Goal: Transaction & Acquisition: Book appointment/travel/reservation

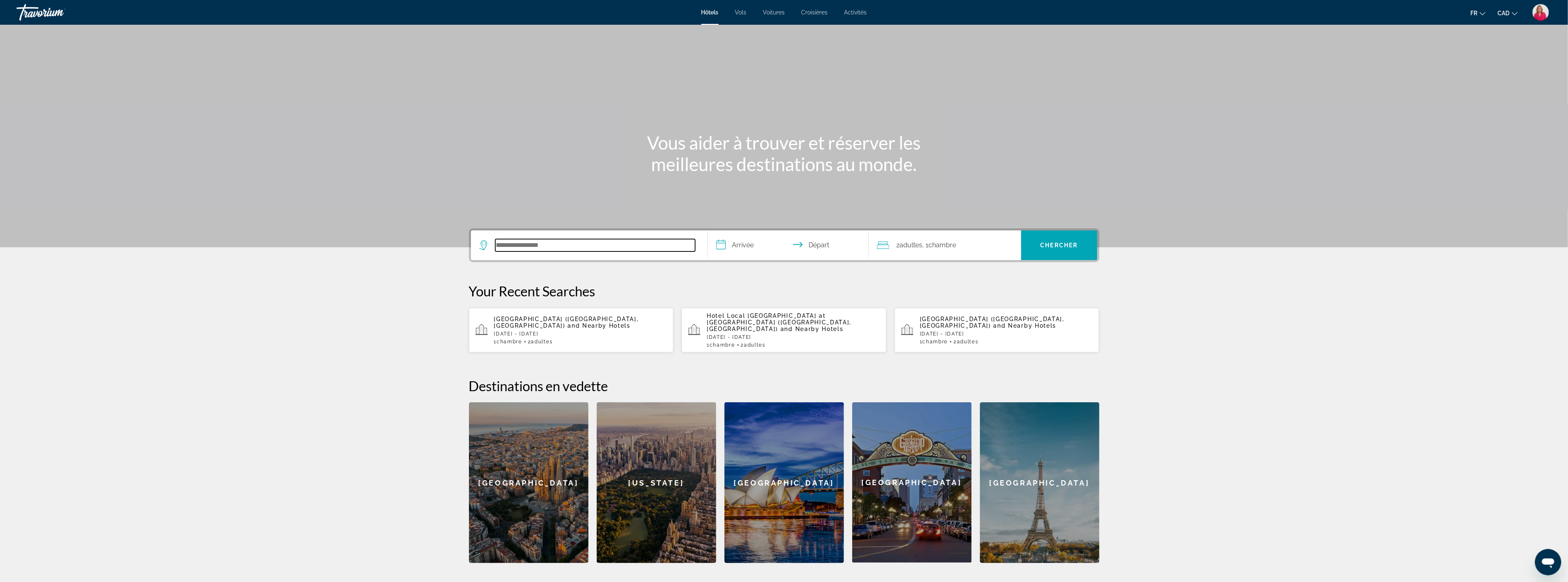
click at [586, 245] on input "Search hotel destination" at bounding box center [595, 245] width 200 height 13
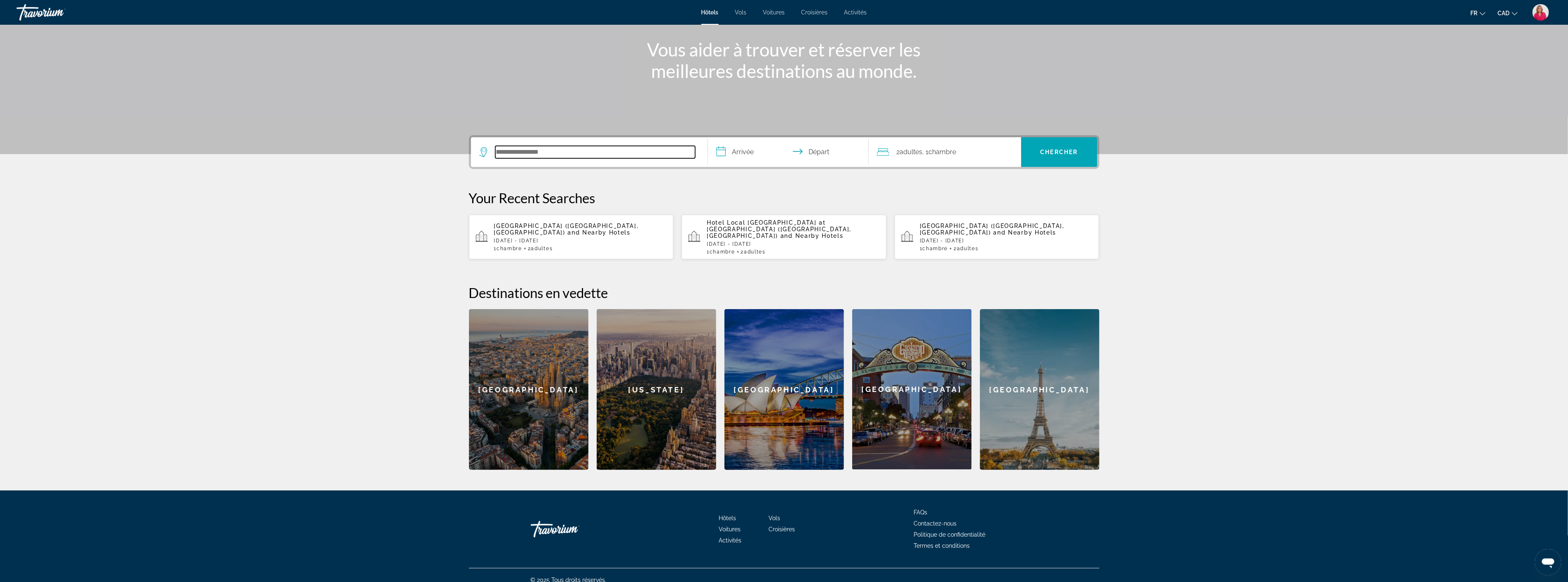
scroll to position [95, 0]
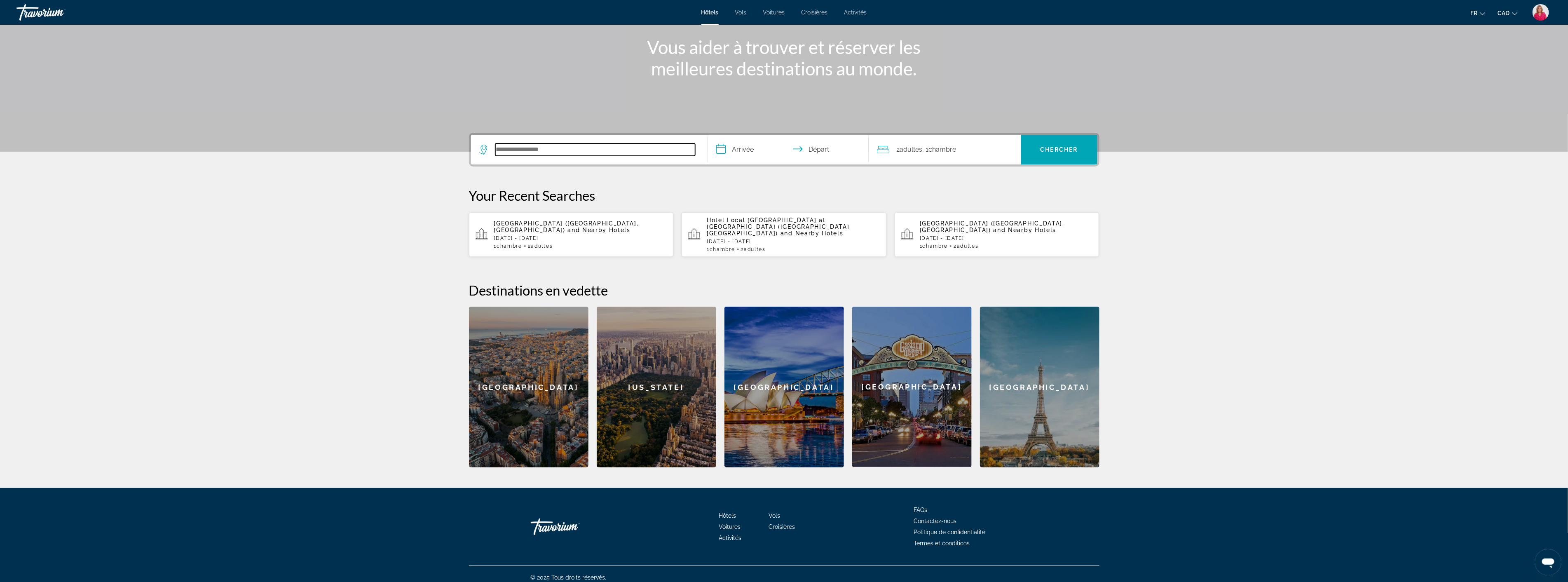
click at [541, 147] on input "Search hotel destination" at bounding box center [595, 149] width 200 height 13
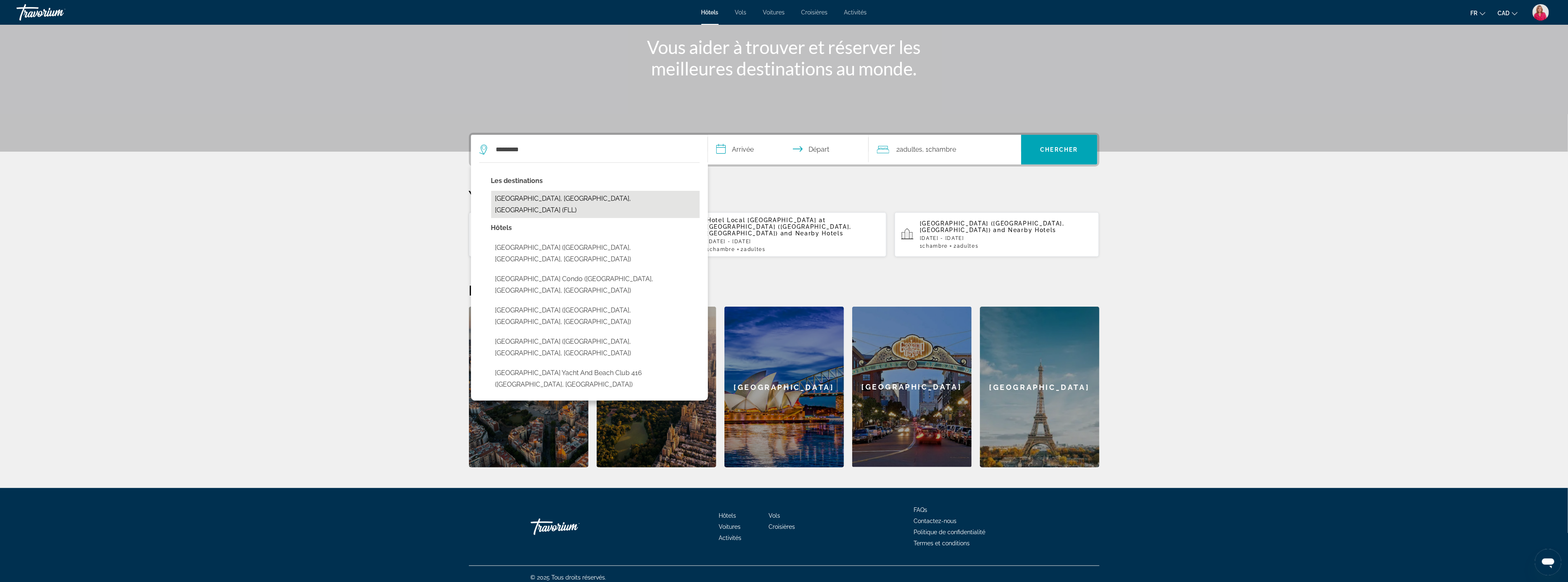
click at [553, 192] on button "[GEOGRAPHIC_DATA], [GEOGRAPHIC_DATA], [GEOGRAPHIC_DATA] (FLL)" at bounding box center [596, 204] width 209 height 27
type input "**********"
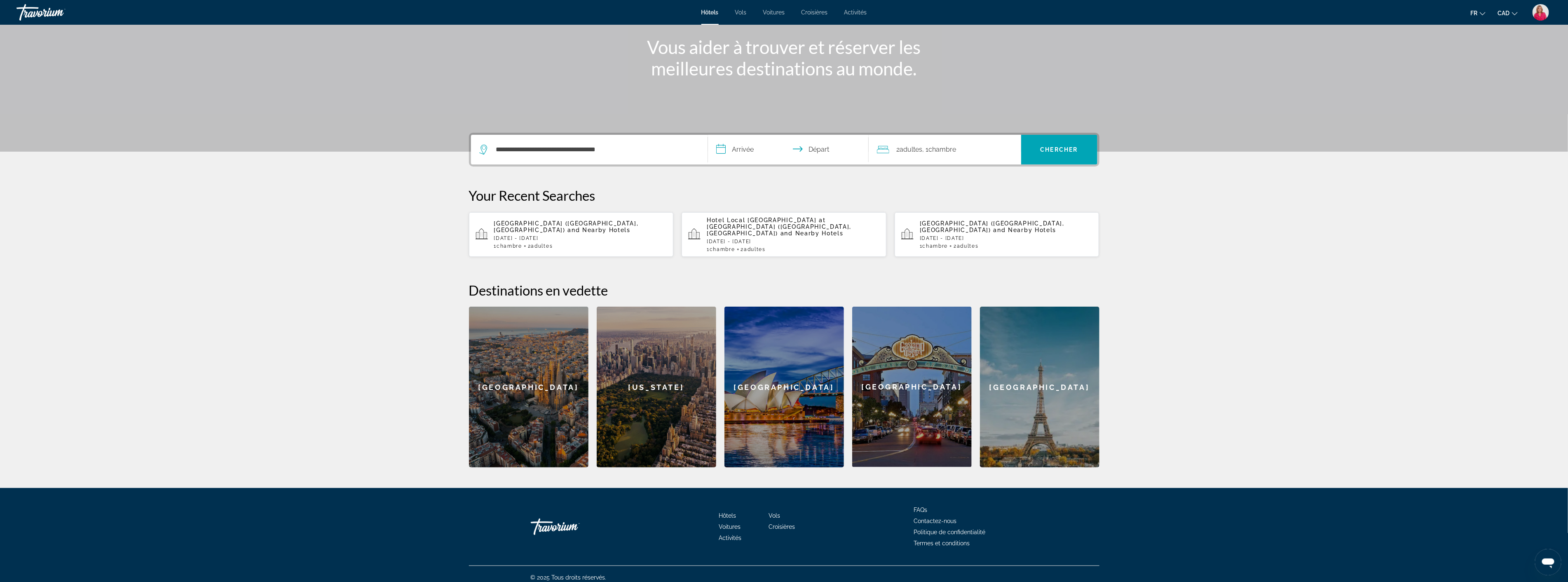
click at [773, 155] on input "**********" at bounding box center [789, 151] width 164 height 32
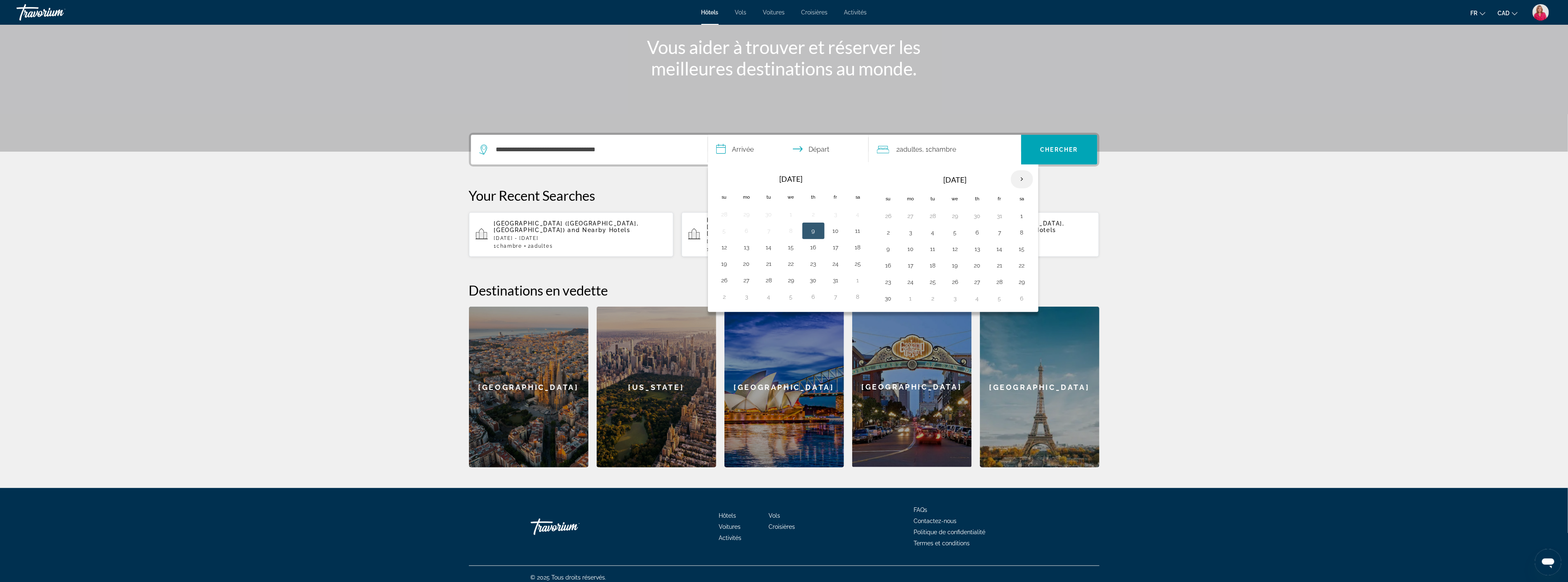
click at [1022, 178] on th "Next month" at bounding box center [1022, 179] width 22 height 19
click at [1003, 216] on button "2" at bounding box center [1000, 216] width 13 height 12
click at [1028, 214] on button "3" at bounding box center [1022, 216] width 13 height 12
type input "**********"
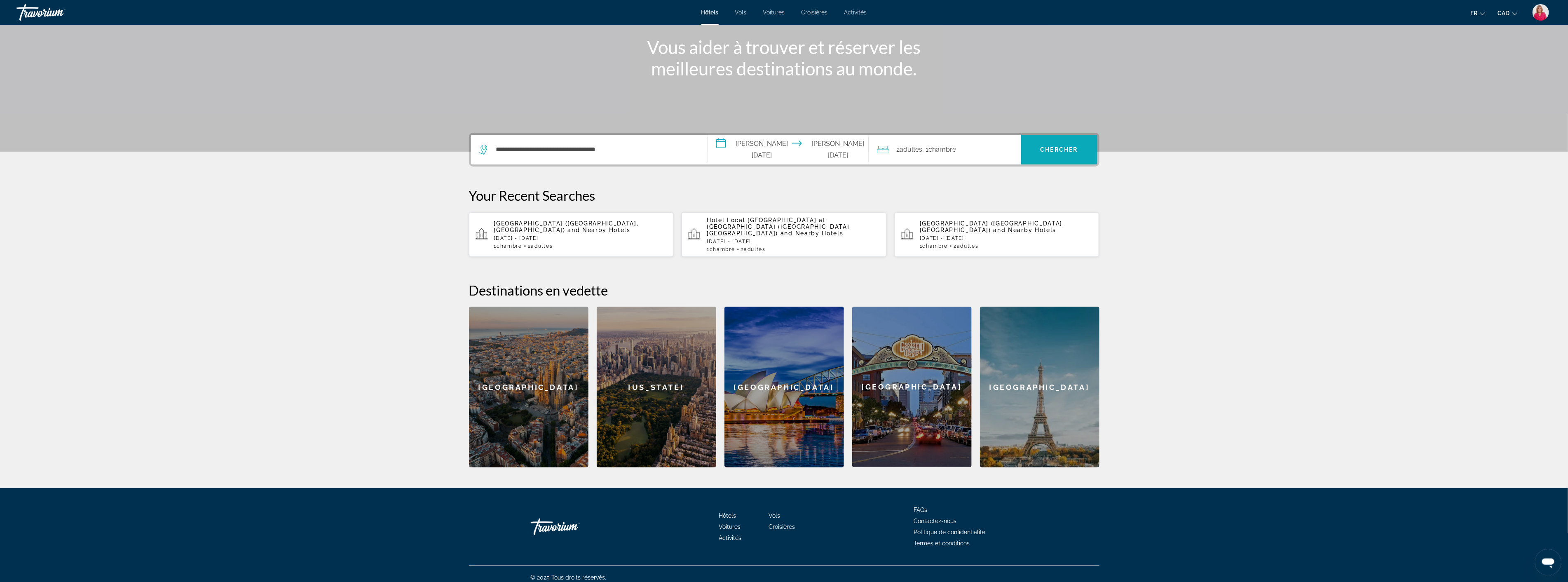
click at [1057, 144] on span "Search" at bounding box center [1059, 149] width 77 height 19
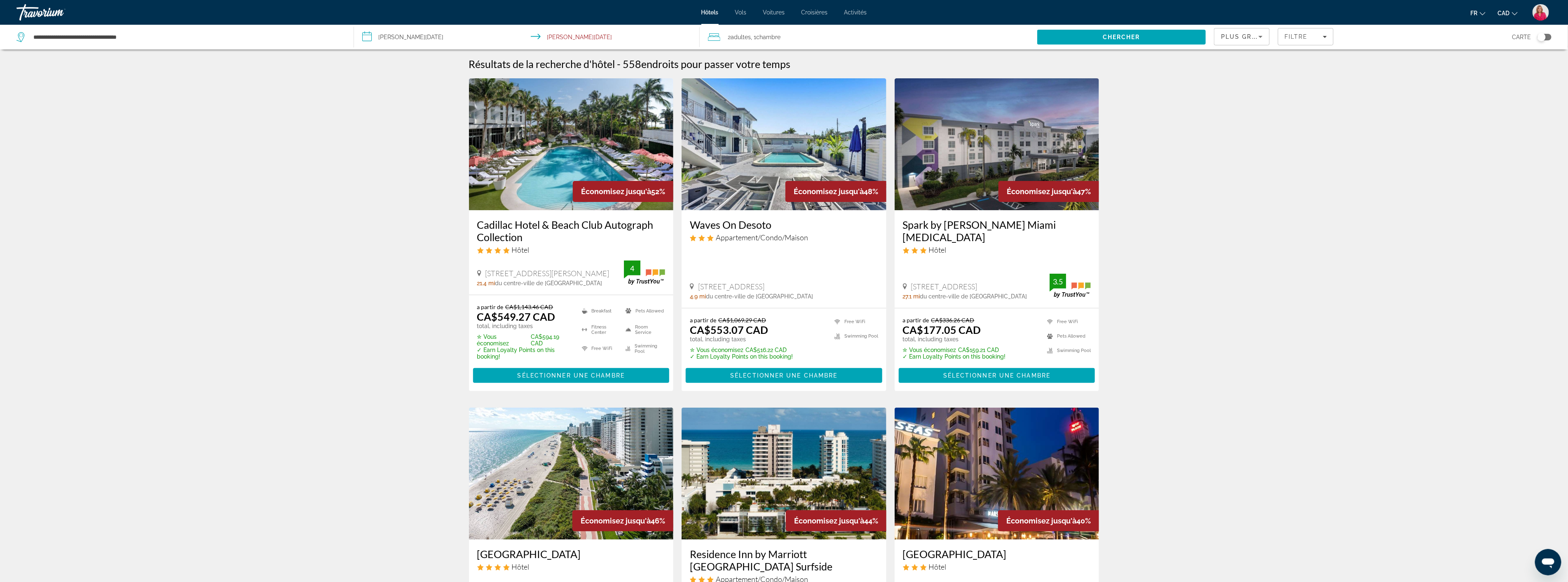
click at [1240, 32] on div "Plus grandes économies" at bounding box center [1239, 37] width 38 height 10
click at [1301, 35] on div at bounding box center [784, 291] width 1568 height 582
click at [1300, 35] on span "Filtre" at bounding box center [1297, 37] width 24 height 7
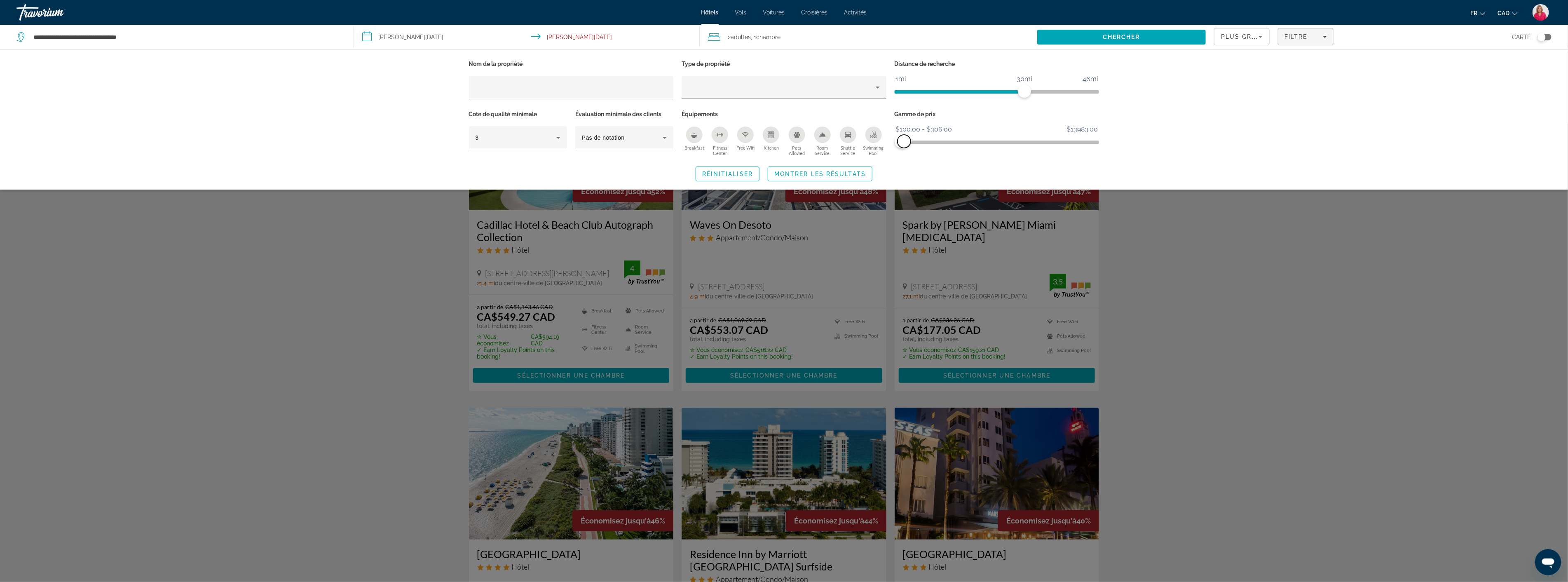
drag, startPoint x: 1089, startPoint y: 136, endPoint x: 904, endPoint y: 147, distance: 185.3
click at [904, 147] on span "ngx-slider-max" at bounding box center [904, 141] width 13 height 13
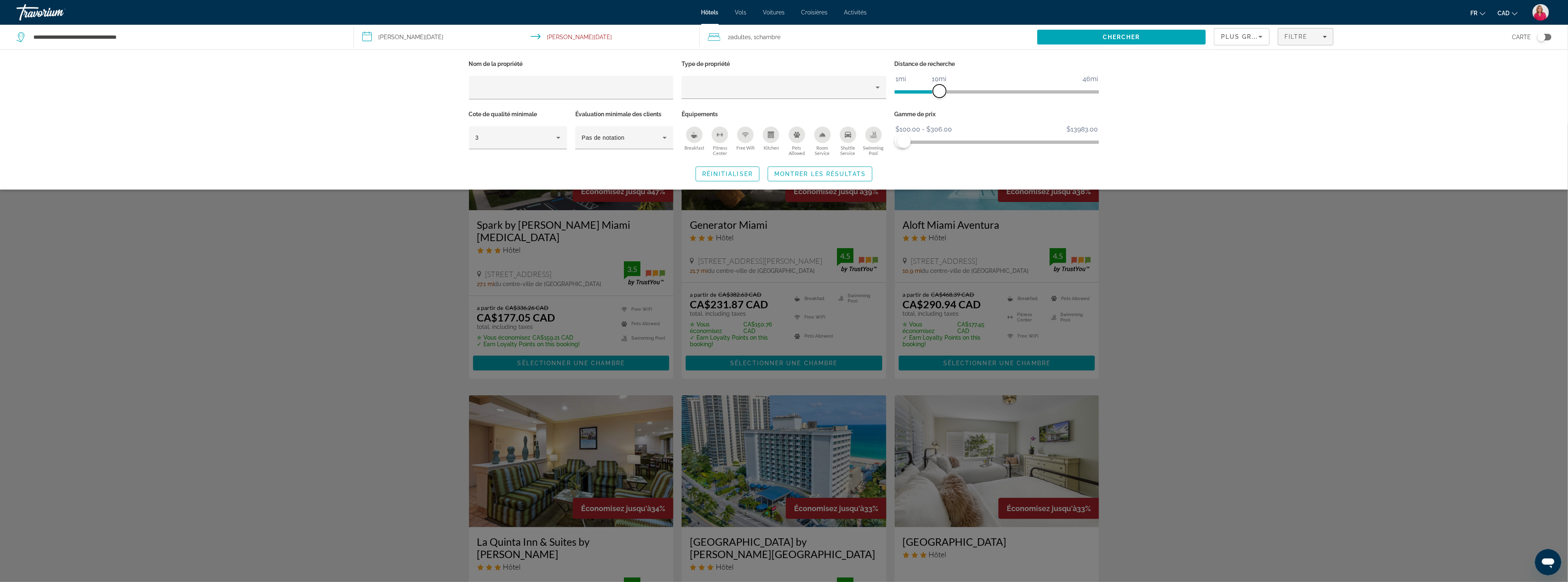
drag, startPoint x: 1024, startPoint y: 88, endPoint x: 941, endPoint y: 92, distance: 83.1
click at [941, 92] on span "ngx-slider" at bounding box center [940, 91] width 13 height 13
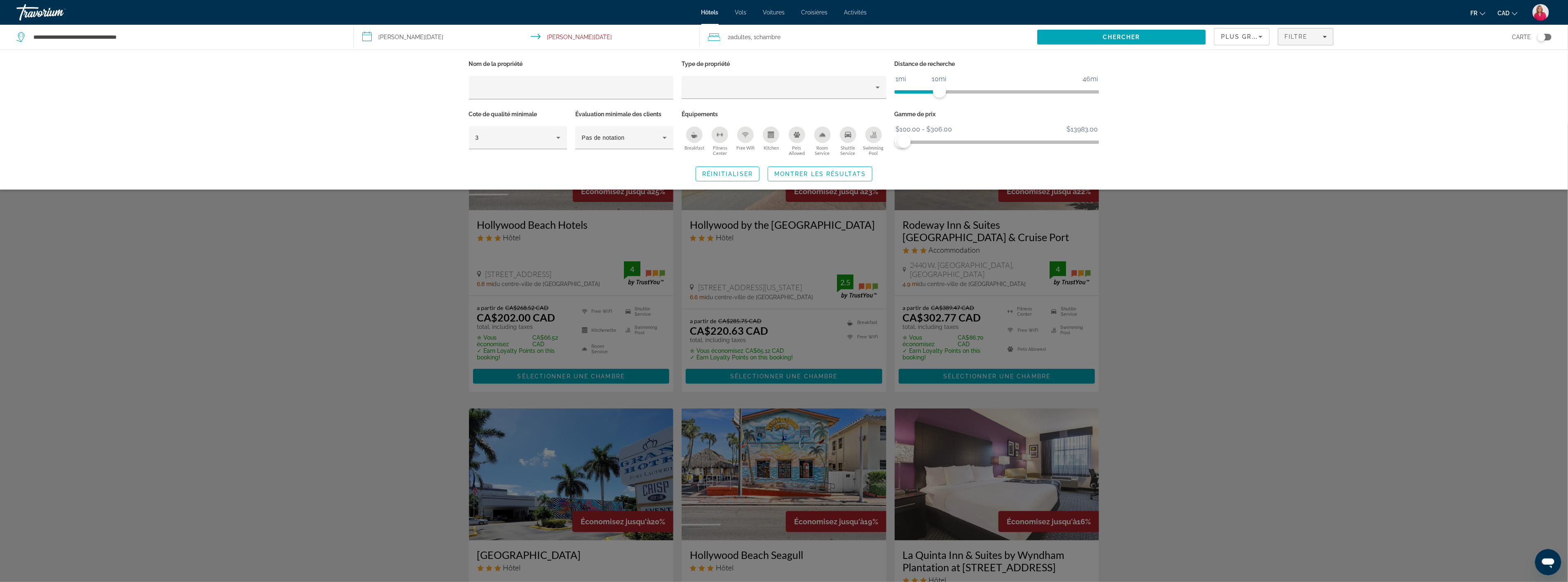
click at [1226, 239] on div "Search widget" at bounding box center [784, 353] width 1568 height 458
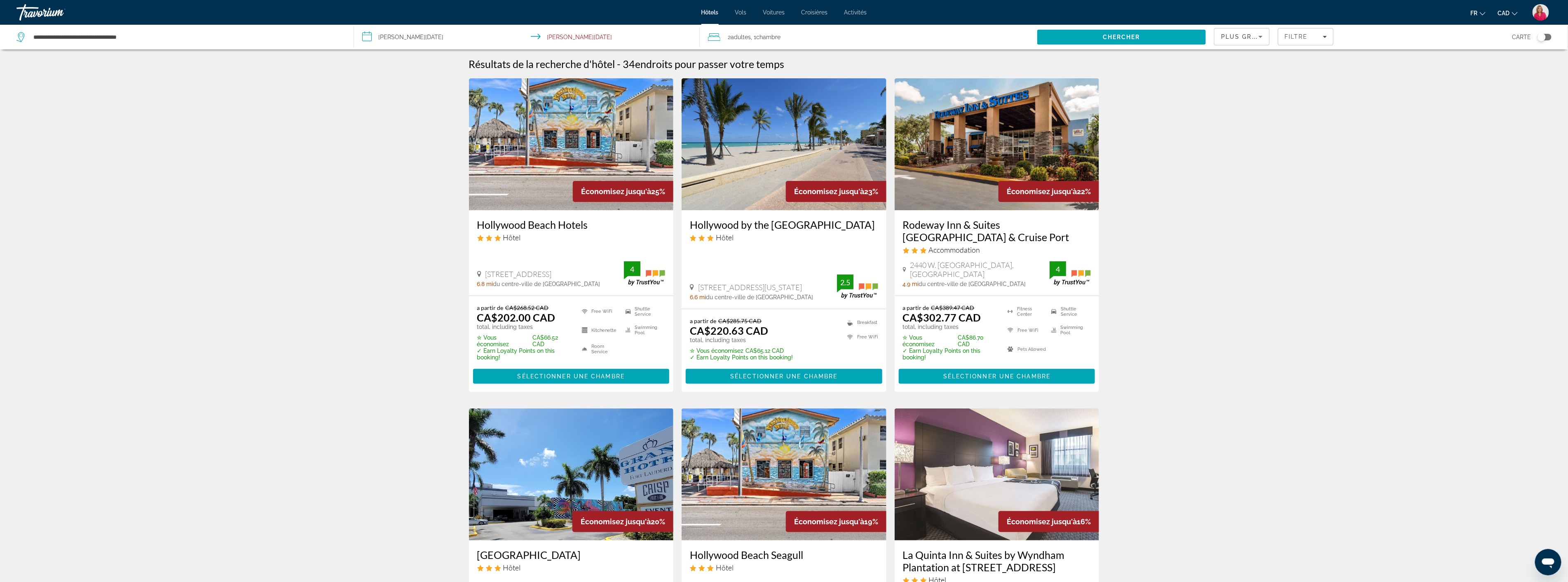
click at [953, 168] on img "Main content" at bounding box center [997, 144] width 205 height 132
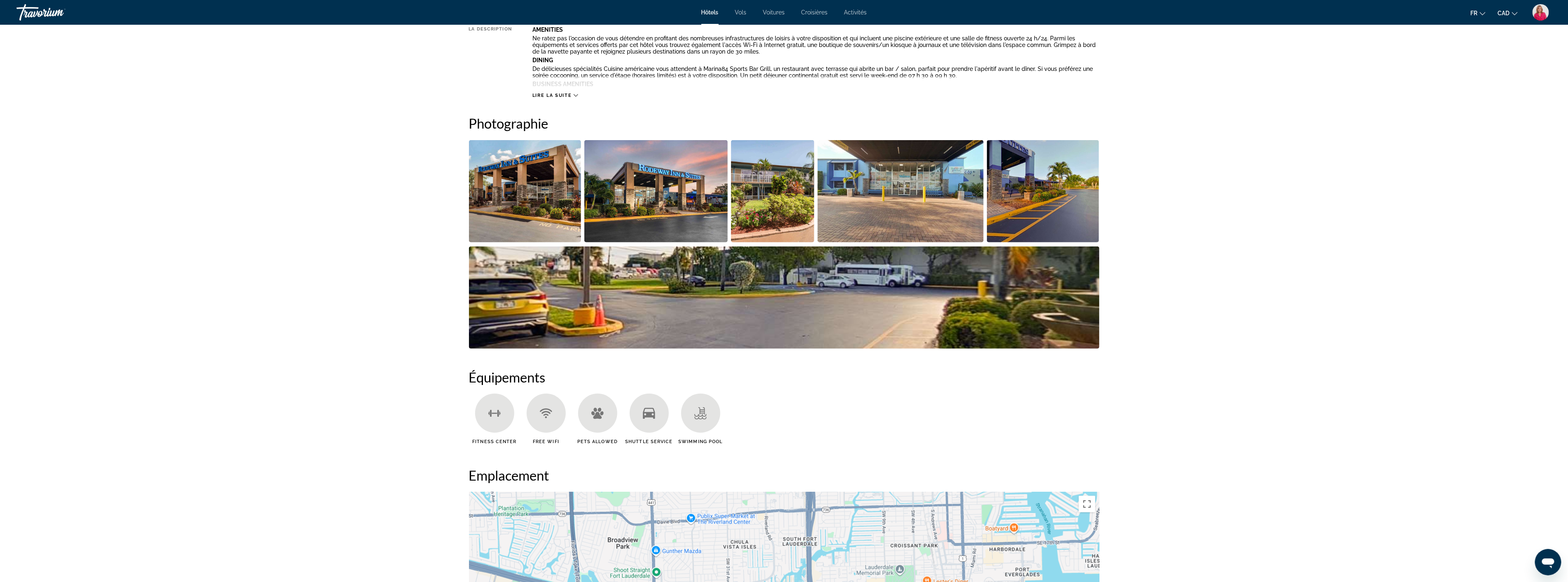
scroll to position [366, 0]
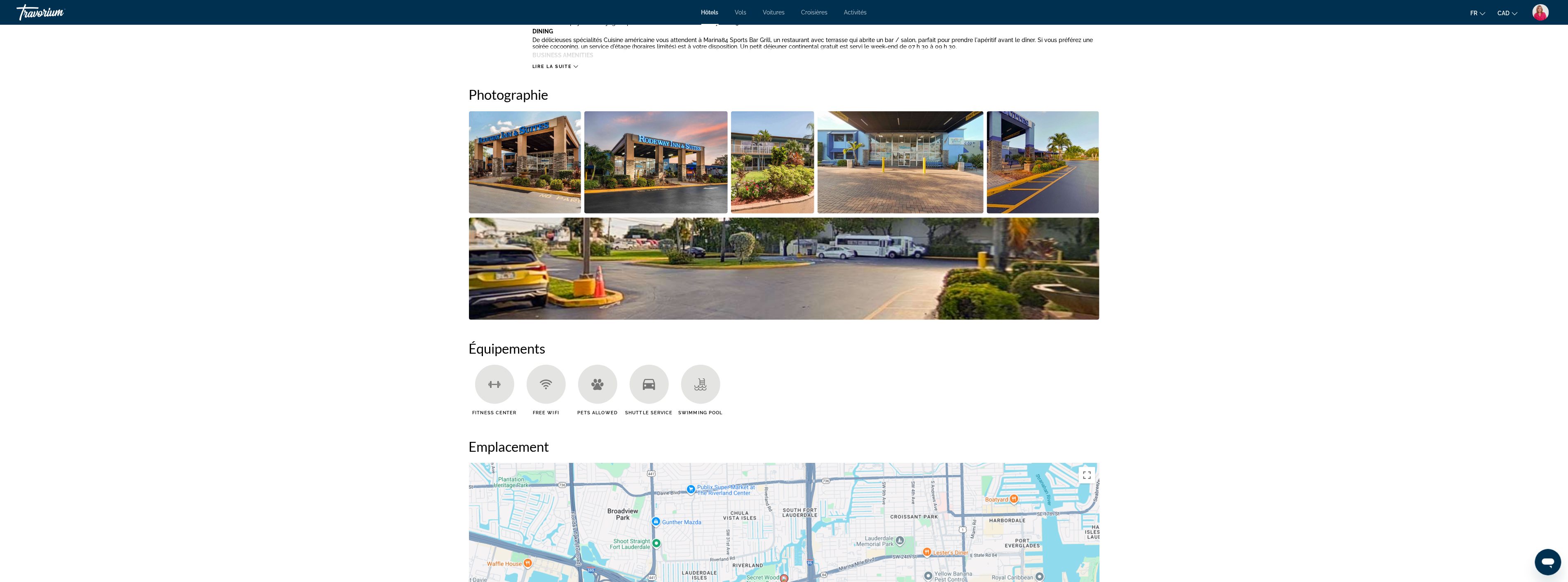
click at [672, 167] on img "Open full-screen image slider" at bounding box center [656, 162] width 143 height 102
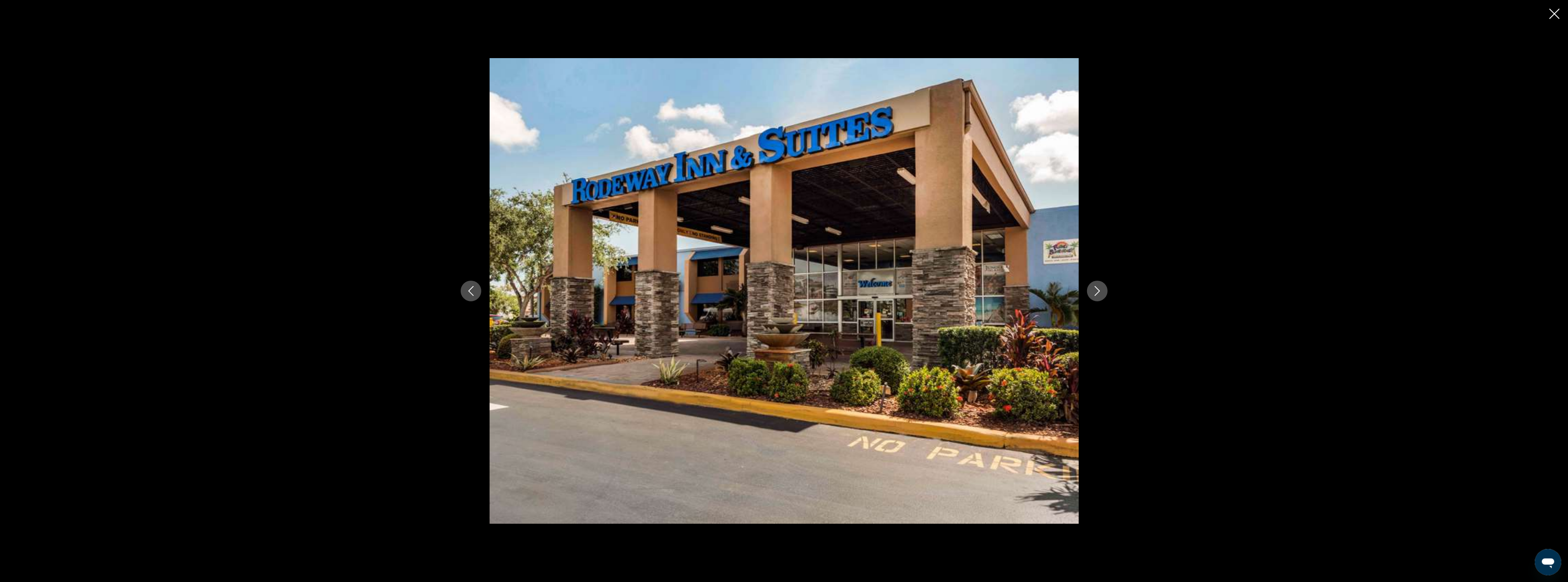
click at [1102, 285] on button "Next image" at bounding box center [1098, 291] width 20 height 20
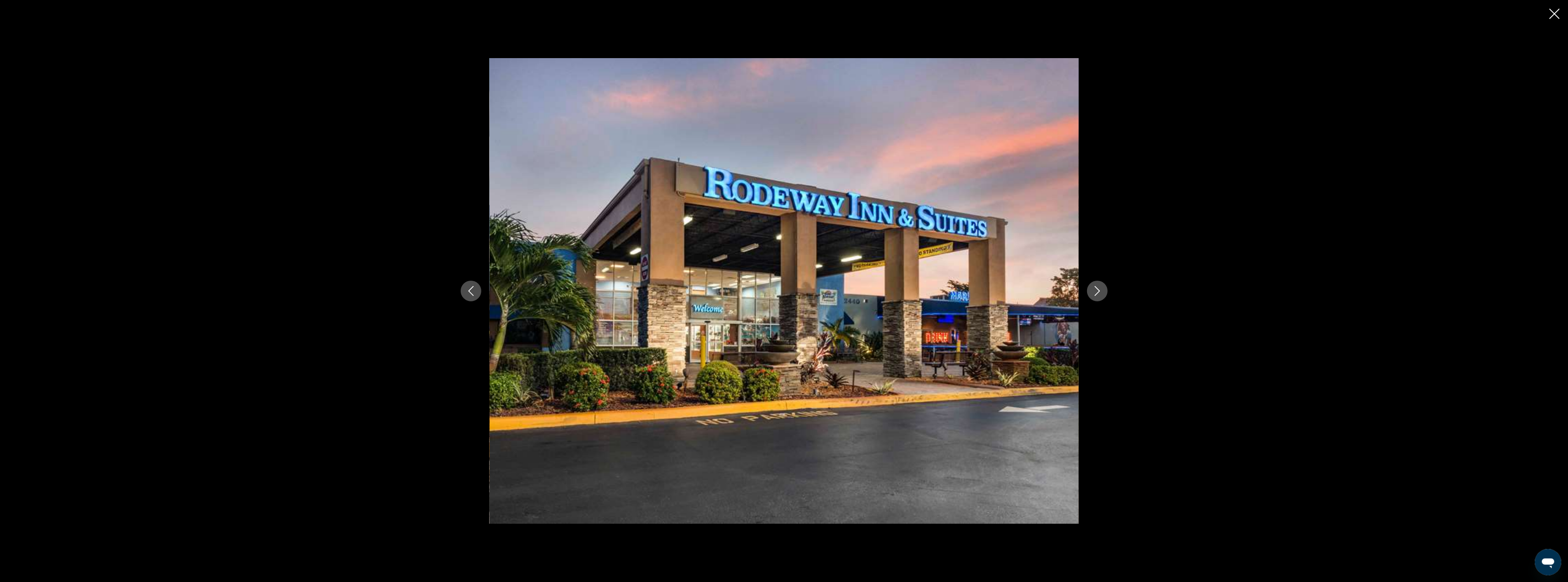
click at [1102, 285] on button "Next image" at bounding box center [1098, 291] width 20 height 20
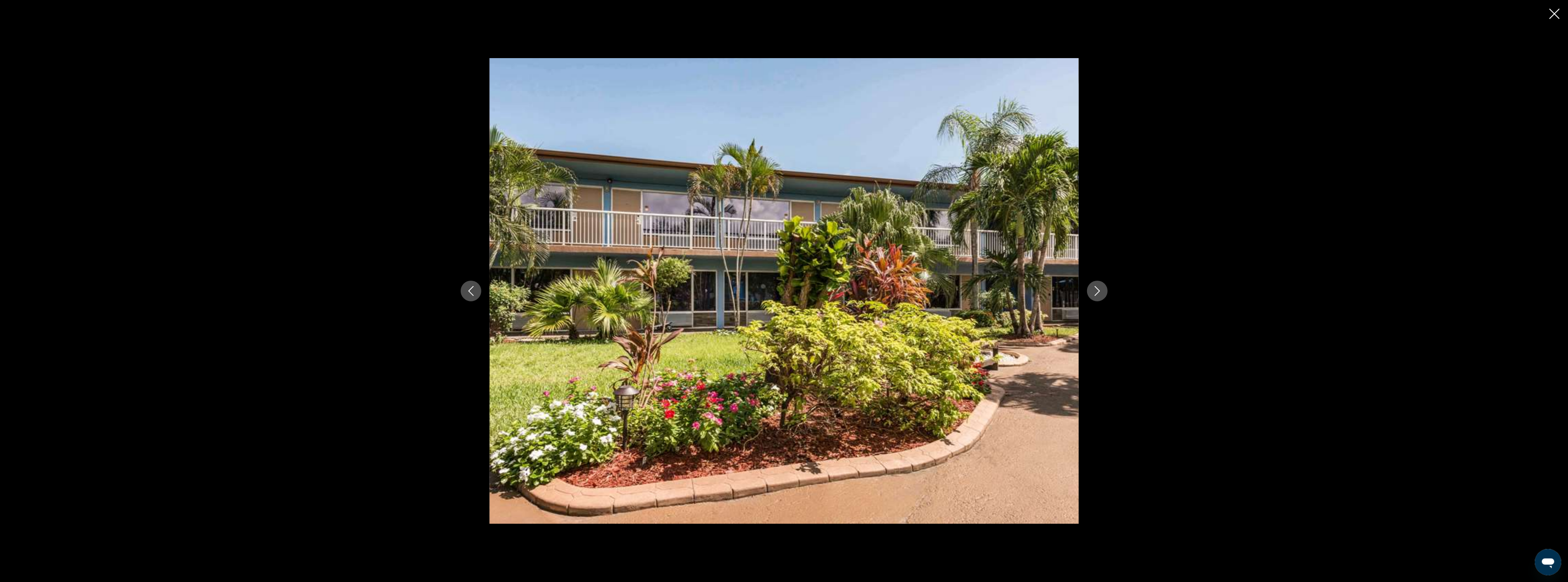
click at [1102, 285] on button "Next image" at bounding box center [1098, 291] width 20 height 20
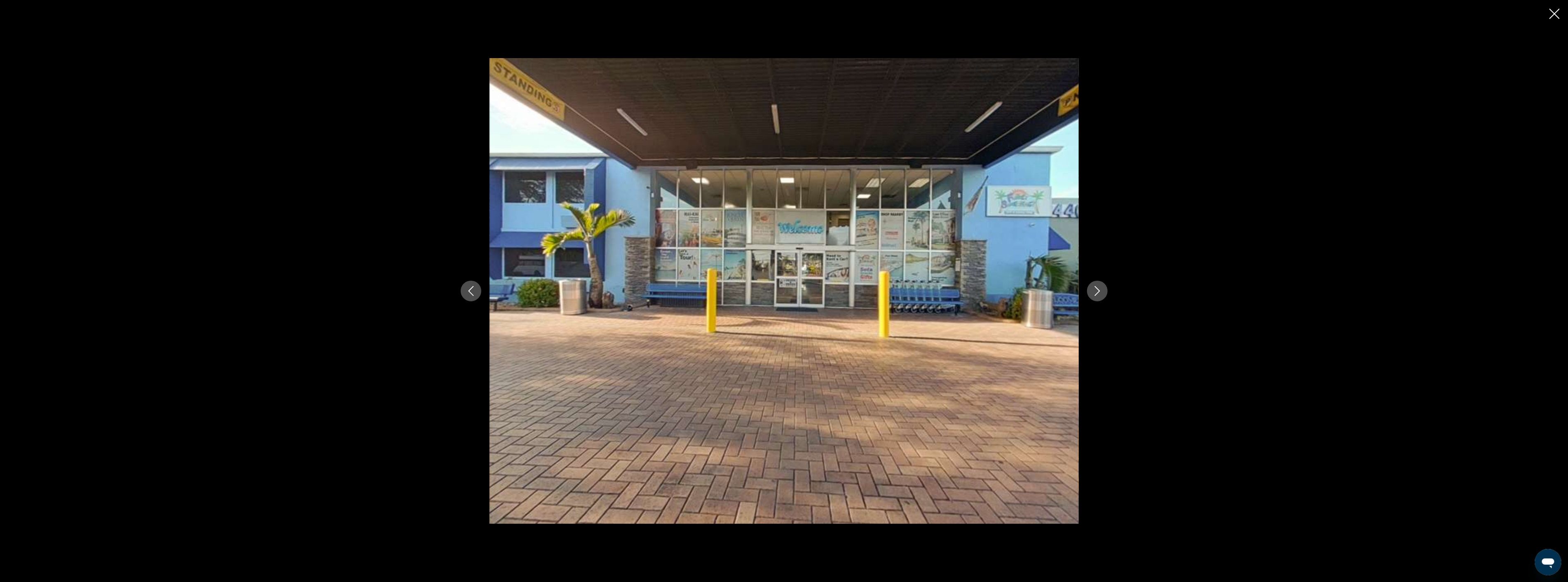
click at [1102, 285] on button "Next image" at bounding box center [1098, 291] width 20 height 20
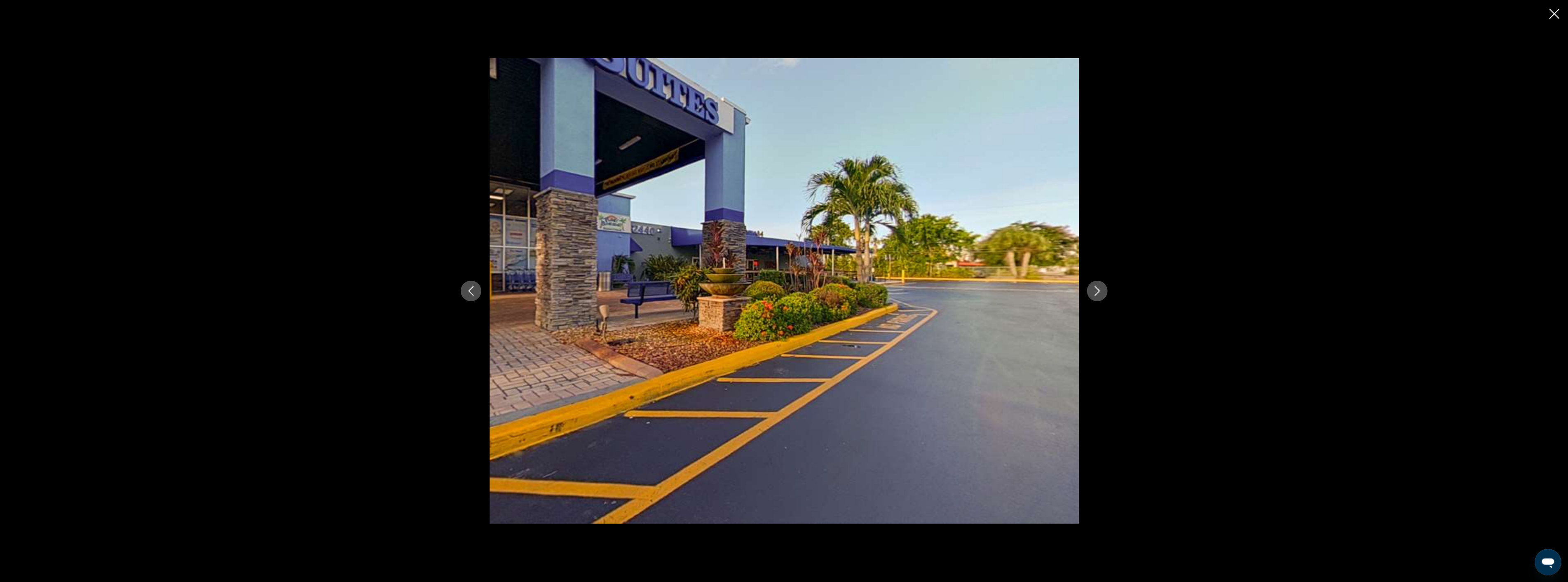
click at [1102, 285] on button "Next image" at bounding box center [1098, 291] width 20 height 20
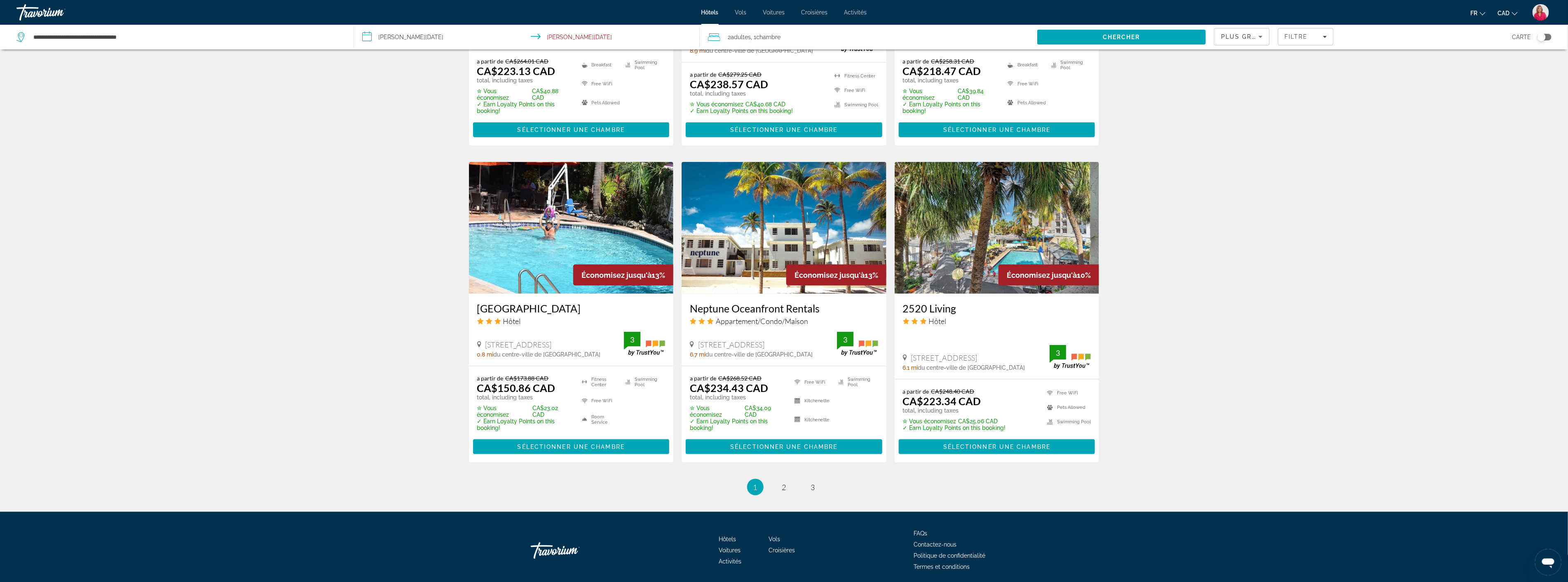
scroll to position [929, 0]
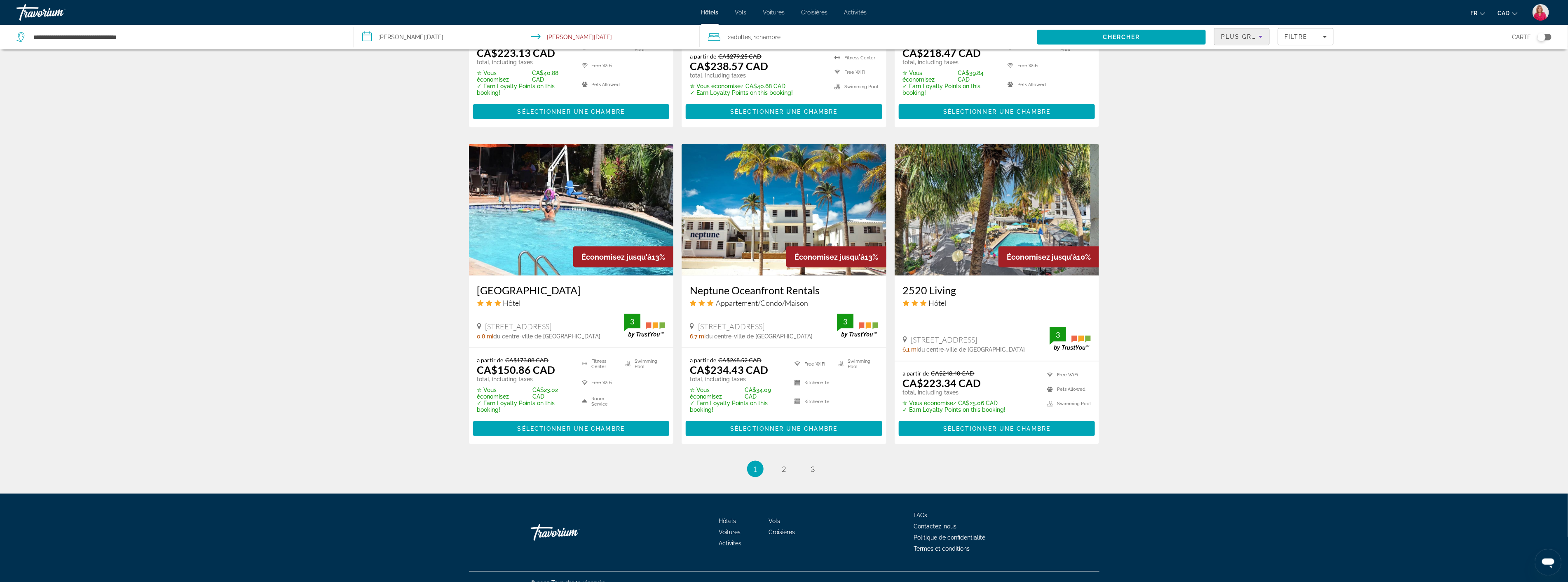
click at [1260, 34] on icon "Sort by" at bounding box center [1261, 37] width 10 height 10
click at [1239, 104] on span "Prix le plus bas" at bounding box center [1240, 108] width 38 height 7
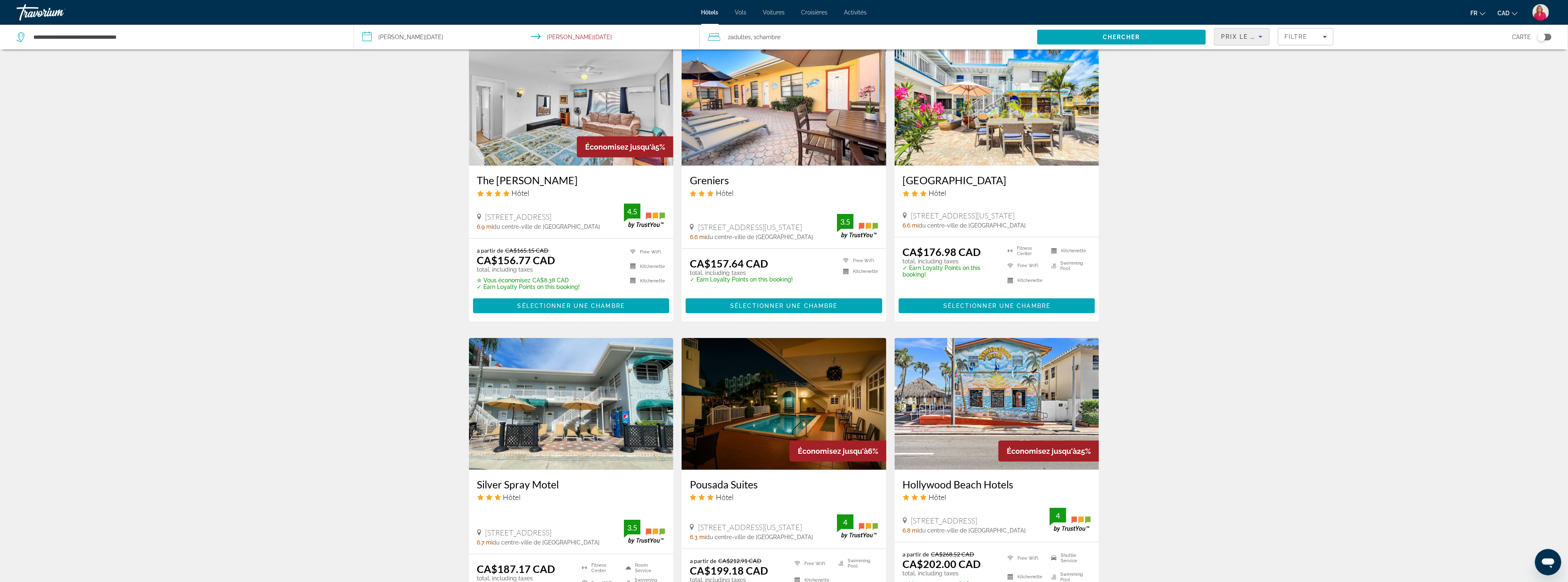
scroll to position [457, 0]
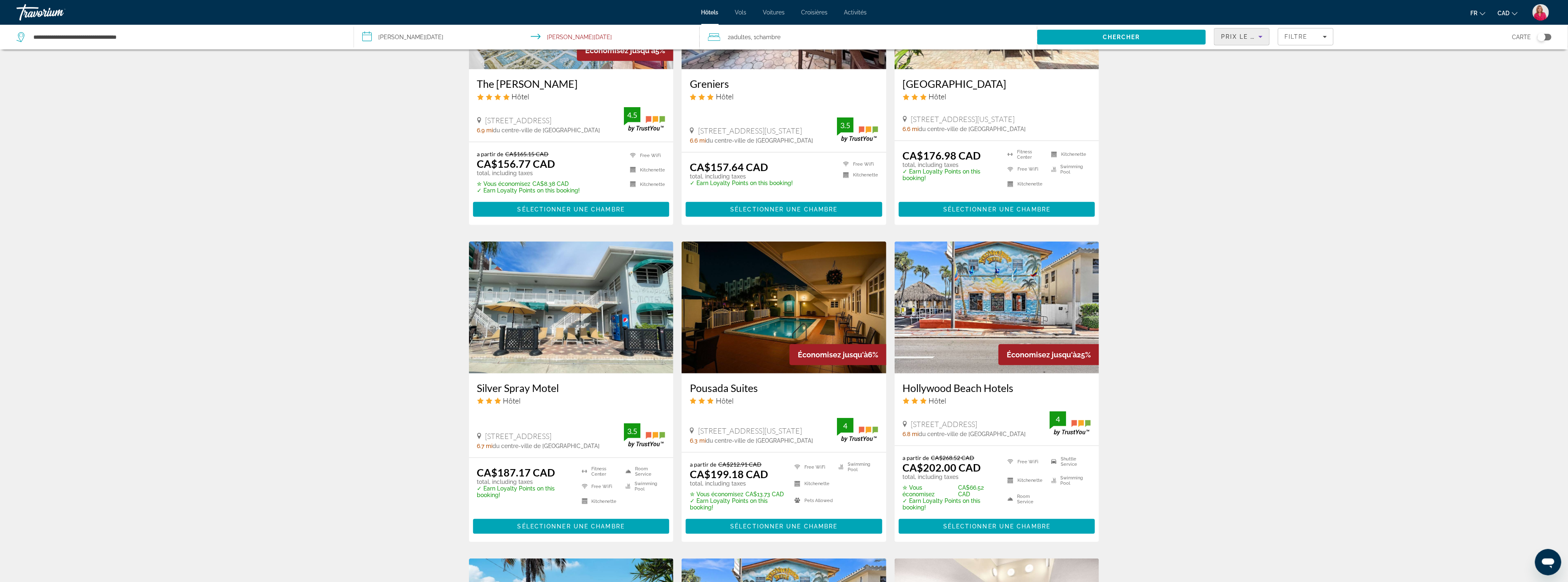
click at [772, 309] on img "Main content" at bounding box center [784, 307] width 205 height 132
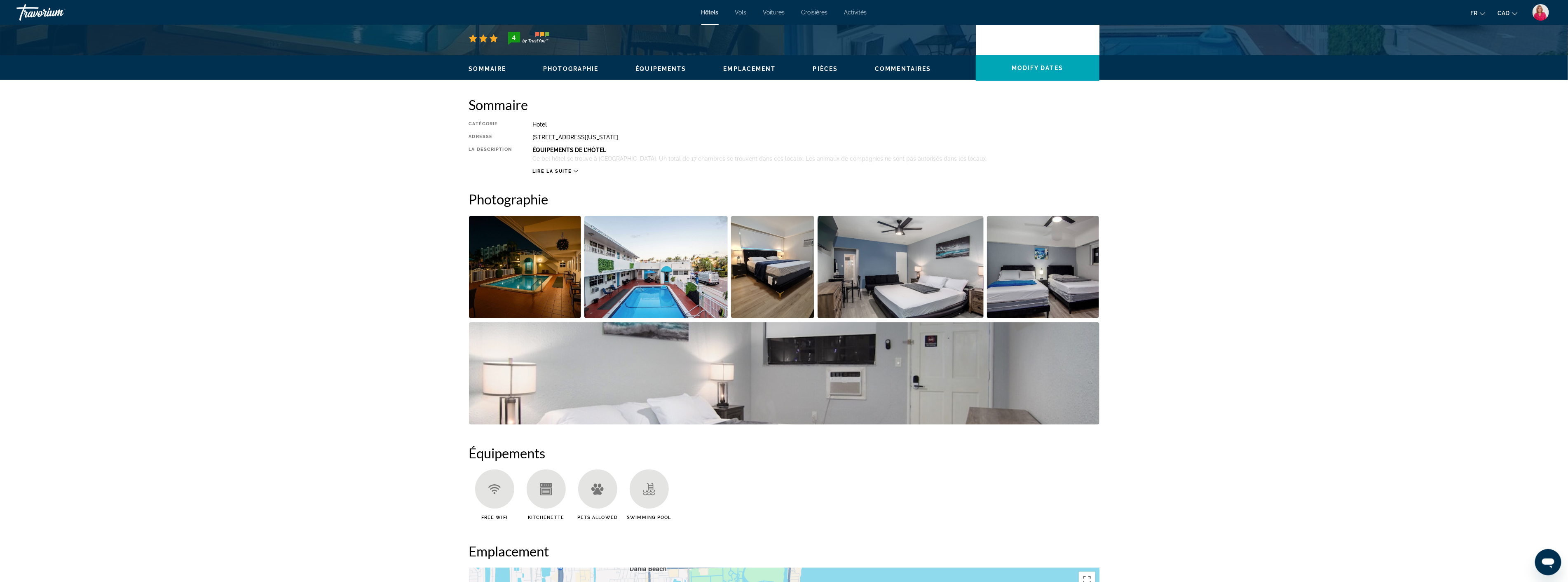
scroll to position [229, 0]
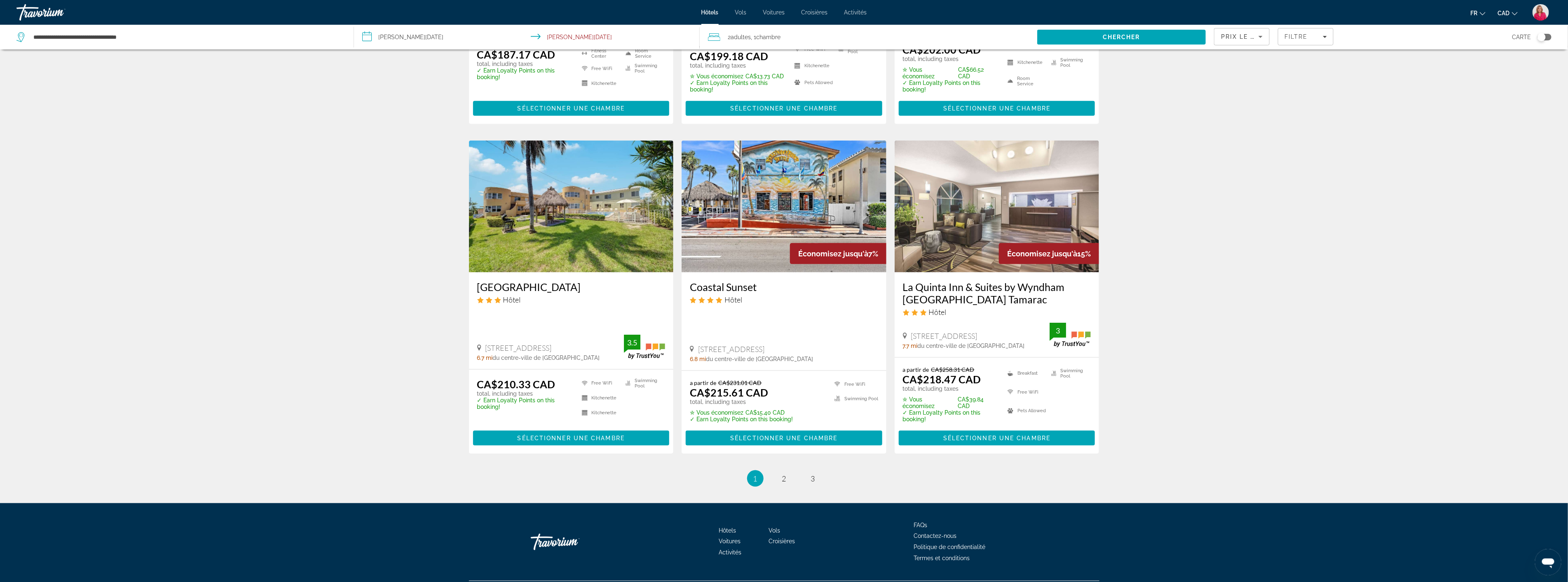
scroll to position [892, 0]
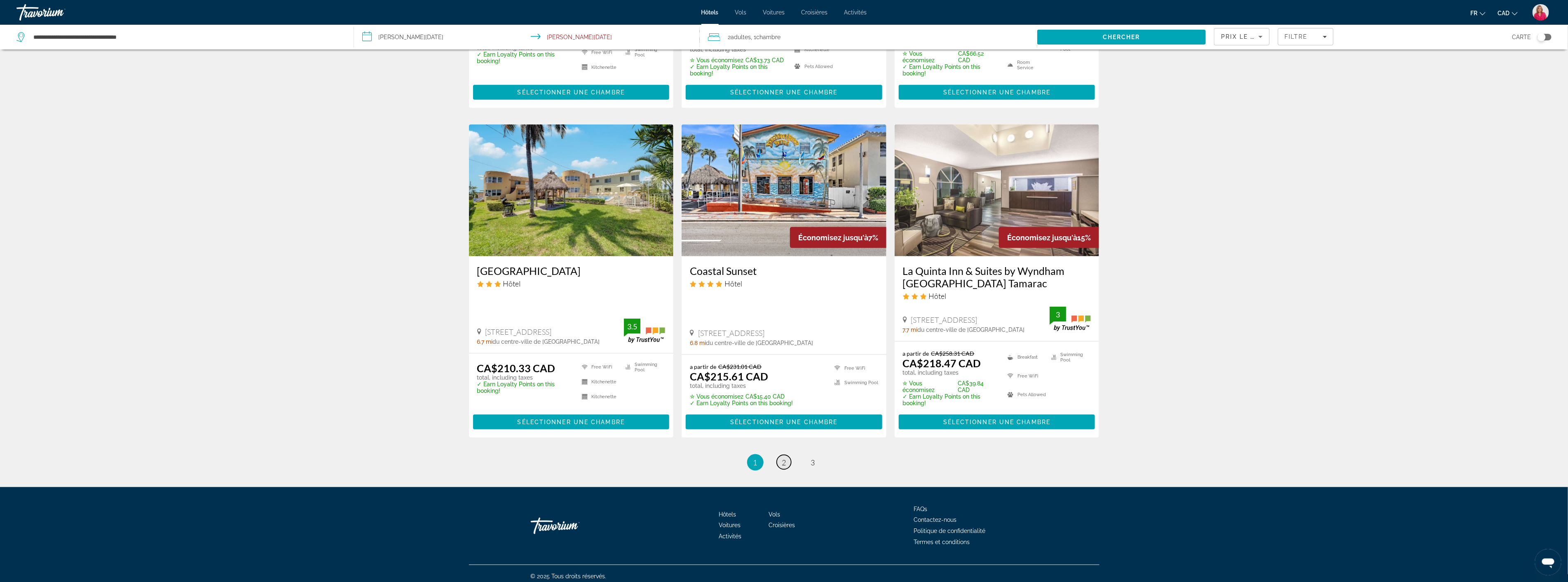
click at [784, 457] on span "2" at bounding box center [784, 462] width 4 height 9
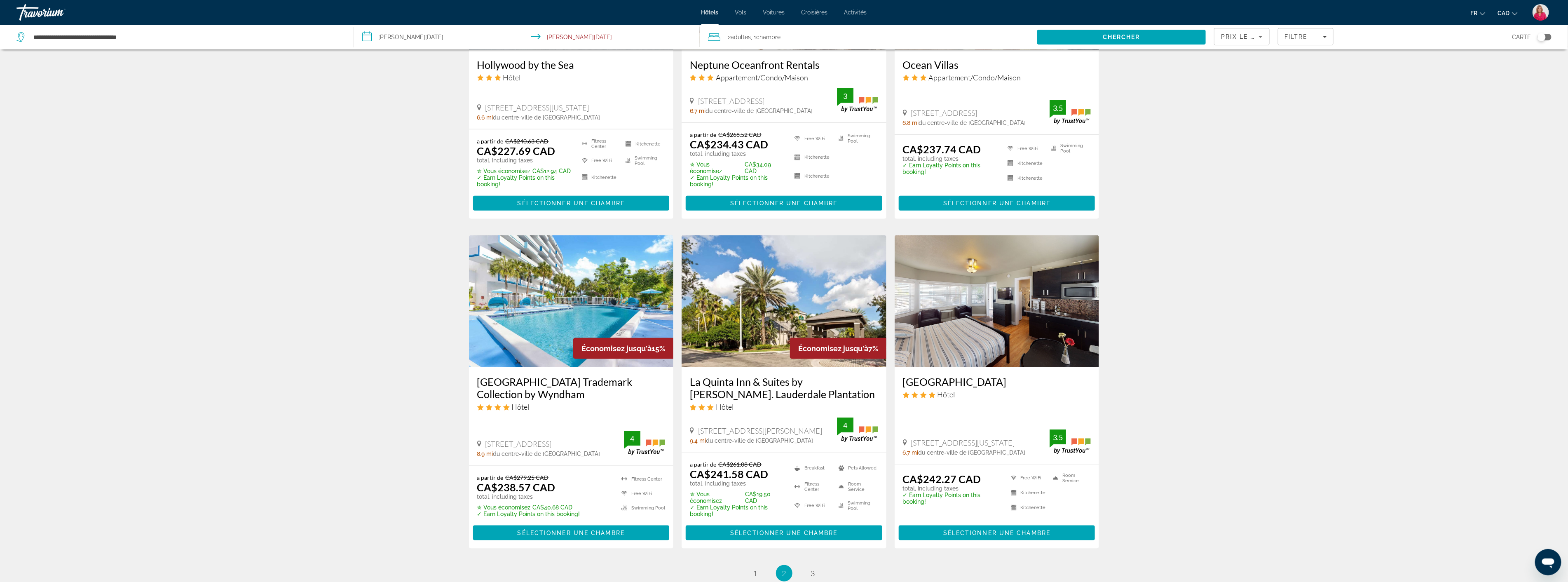
scroll to position [923, 0]
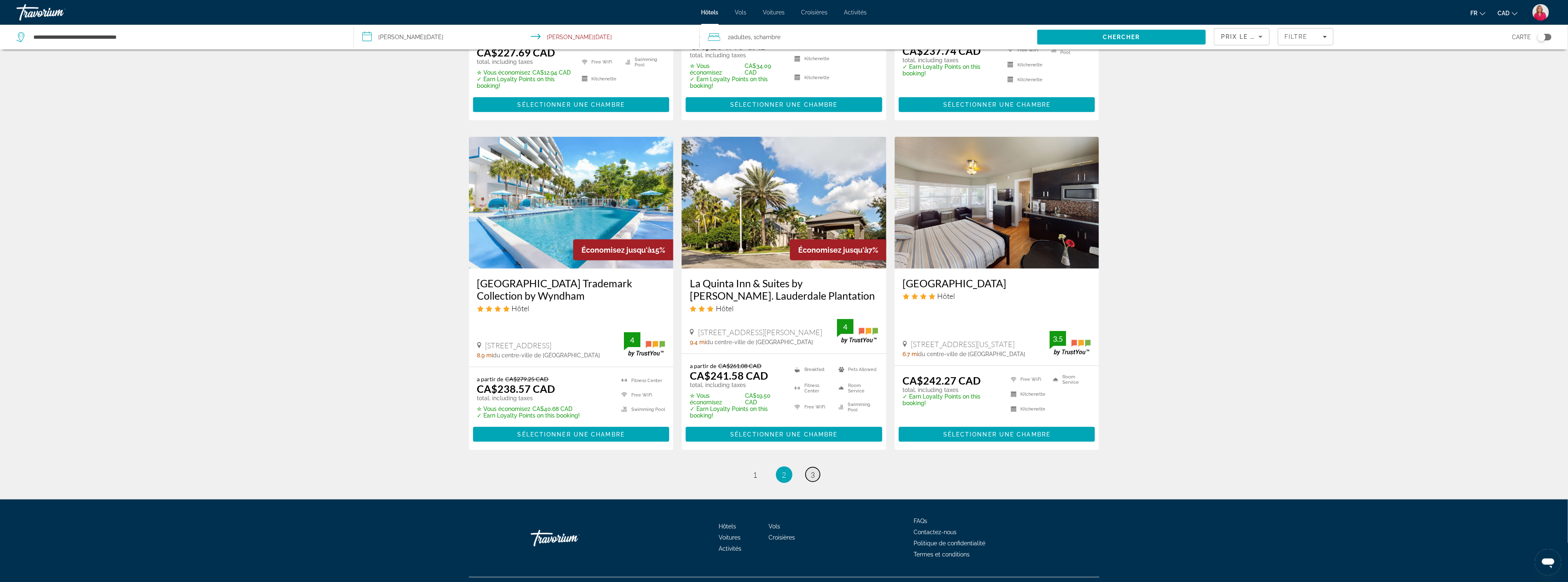
click at [814, 470] on span "3" at bounding box center [813, 474] width 4 height 9
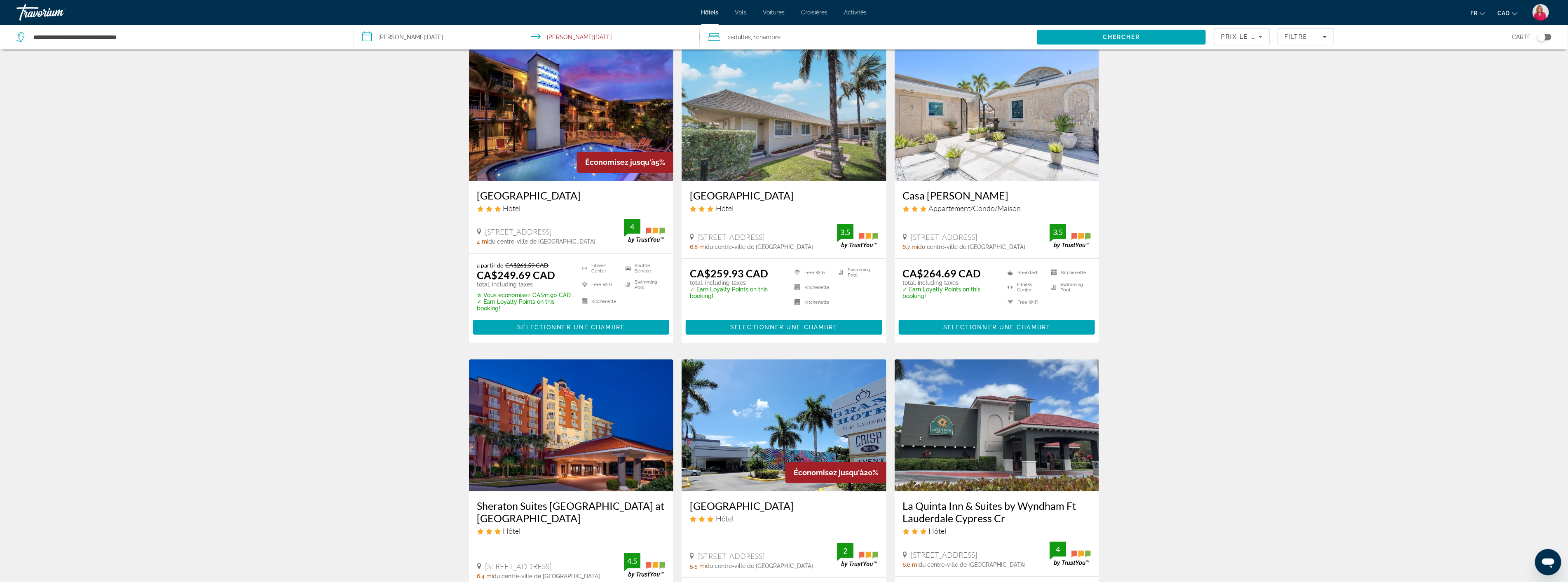
scroll to position [229, 0]
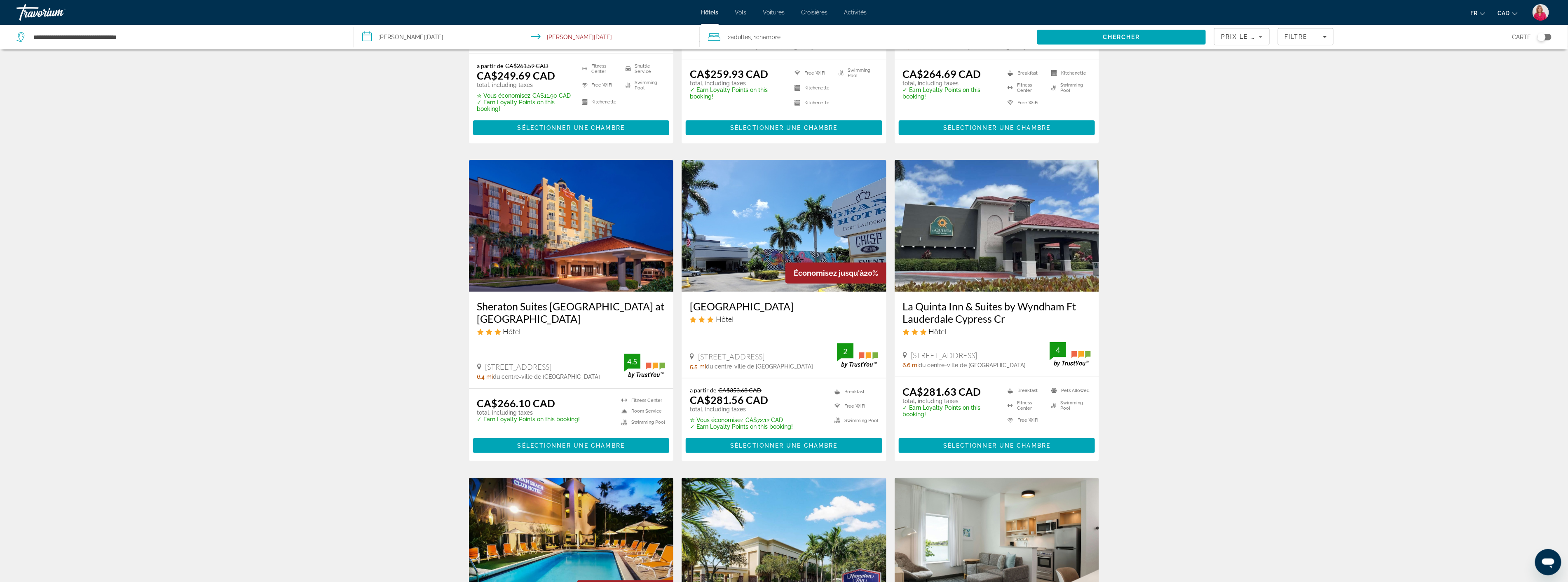
click at [545, 232] on img "Main content" at bounding box center [571, 226] width 205 height 132
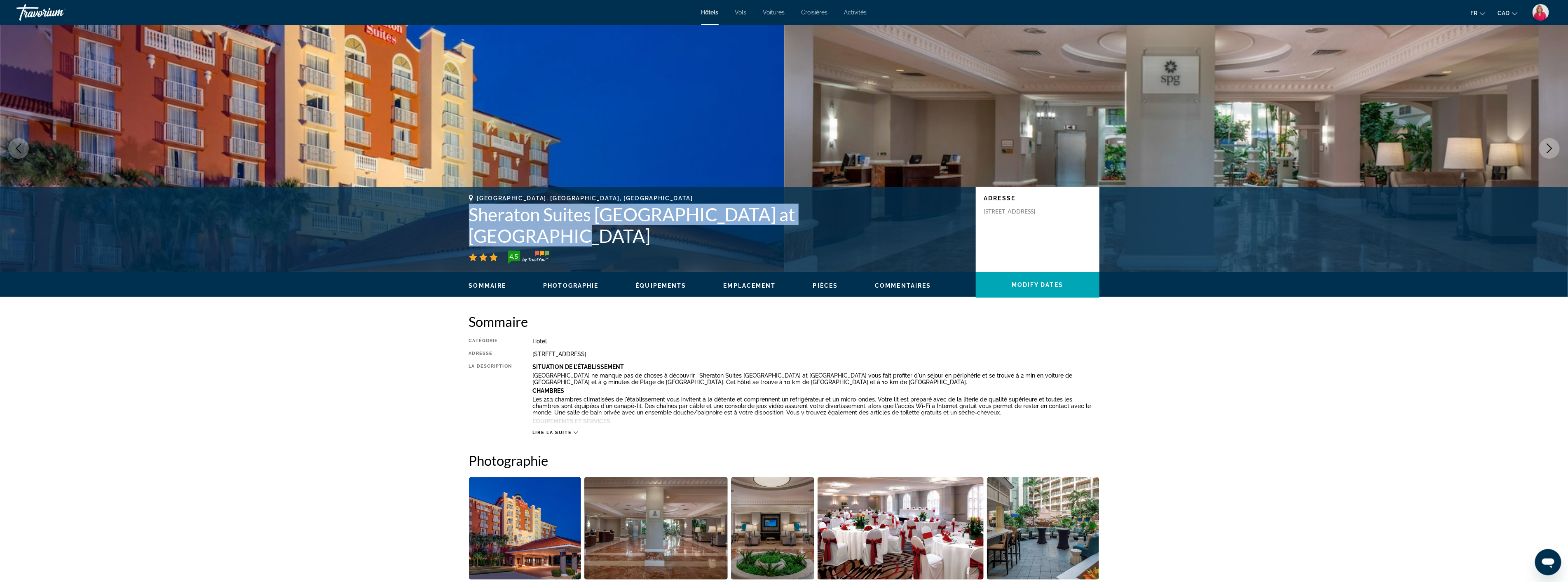
drag, startPoint x: 870, startPoint y: 235, endPoint x: 460, endPoint y: 234, distance: 410.0
click at [460, 234] on div "[GEOGRAPHIC_DATA], [GEOGRAPHIC_DATA], [GEOGRAPHIC_DATA] Sheraton Suites [GEOGRA…" at bounding box center [784, 229] width 664 height 69
copy h1 "Sheraton Suites [GEOGRAPHIC_DATA] at [GEOGRAPHIC_DATA]"
click at [553, 430] on span "Lire la suite" at bounding box center [552, 432] width 39 height 5
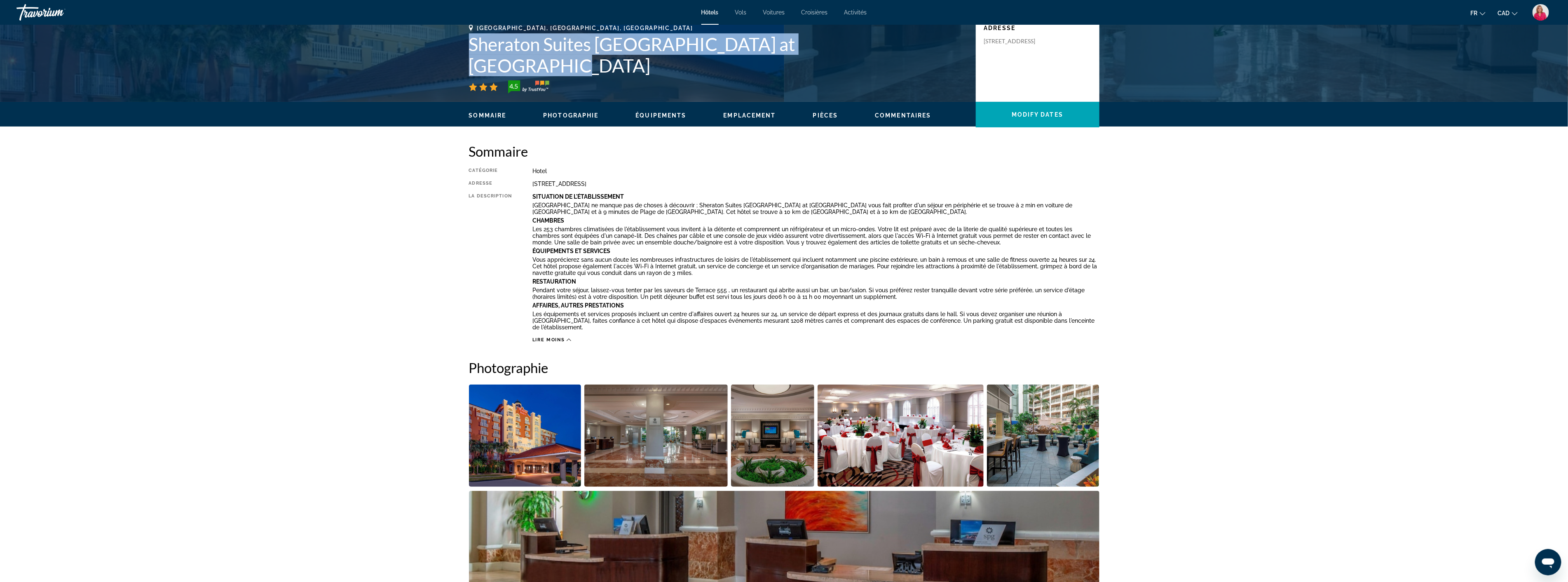
scroll to position [229, 0]
